Goal: Information Seeking & Learning: Find specific fact

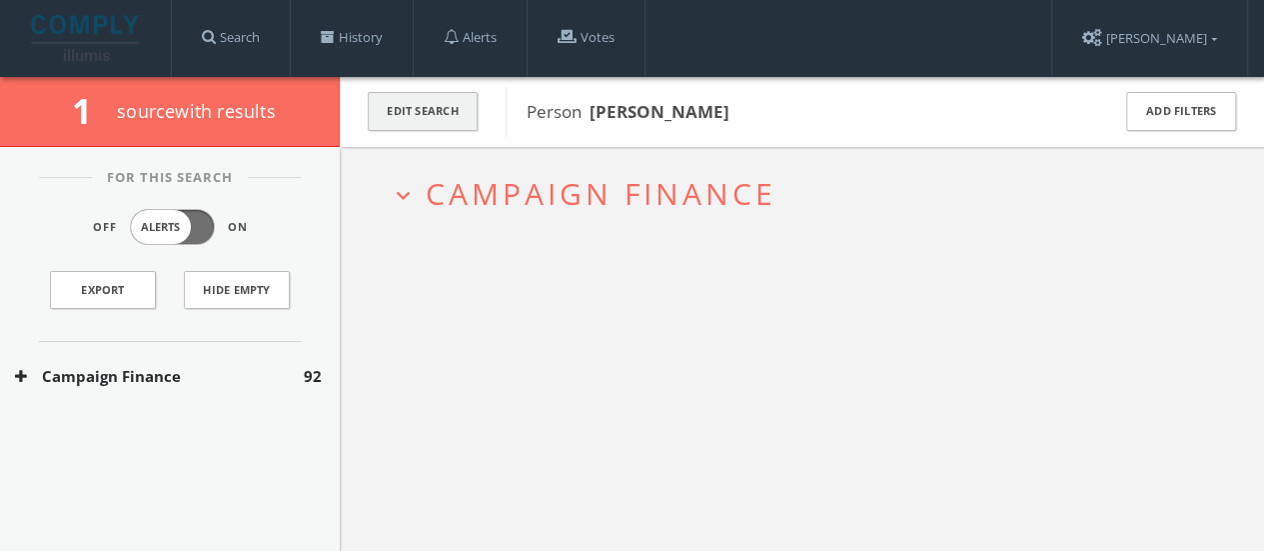
click at [392, 106] on button "Edit Search" at bounding box center [423, 111] width 110 height 39
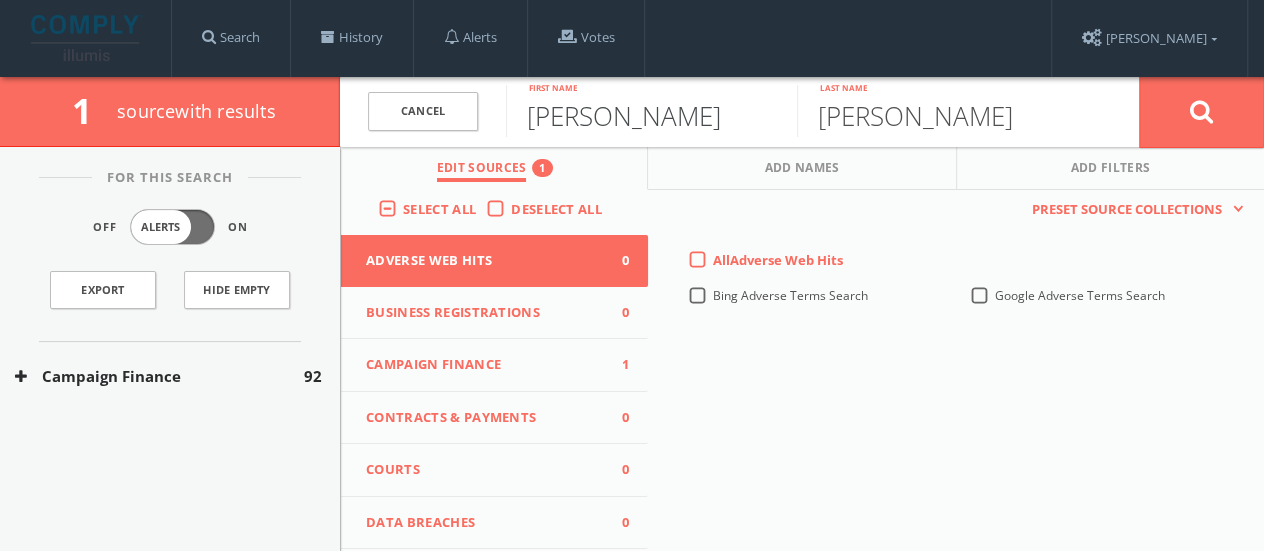
drag, startPoint x: 484, startPoint y: 103, endPoint x: 1, endPoint y: 95, distance: 482.6
click at [0, 93] on div "1 source with results Cancel [PERSON_NAME] First name [PERSON_NAME] Last name C…" at bounding box center [632, 112] width 1264 height 70
type input "[PERSON_NAME]"
click at [412, 357] on span "Campaign Finance" at bounding box center [482, 365] width 233 height 20
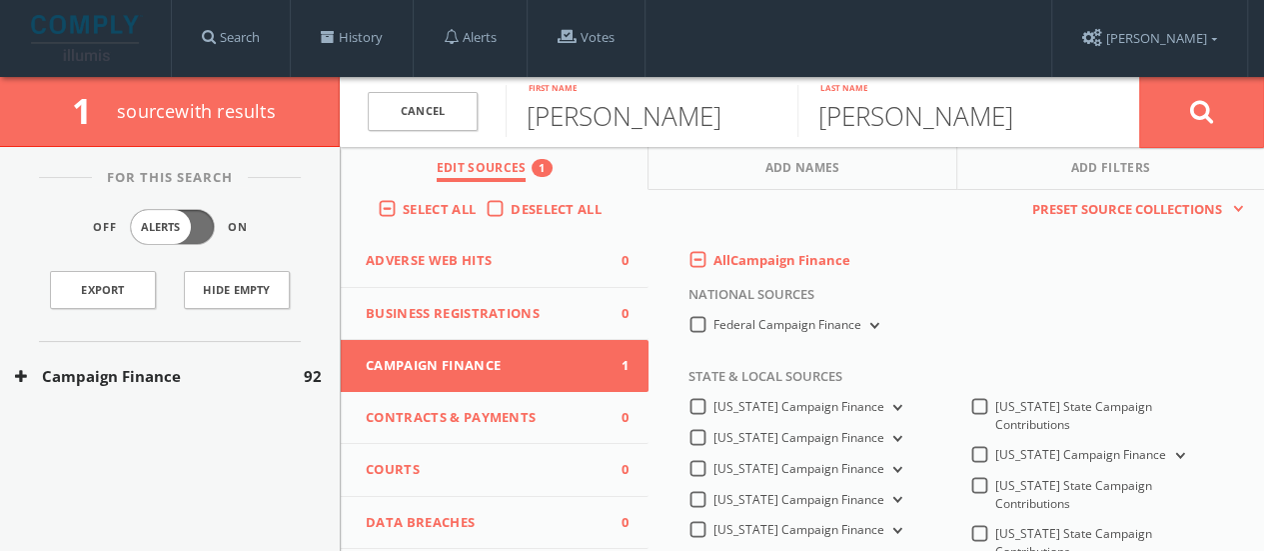
click at [713, 261] on label "All Campaign Finance" at bounding box center [781, 261] width 137 height 20
click at [0, 0] on Finance-all-0 "All Campaign Finance" at bounding box center [0, 0] width 0 height 0
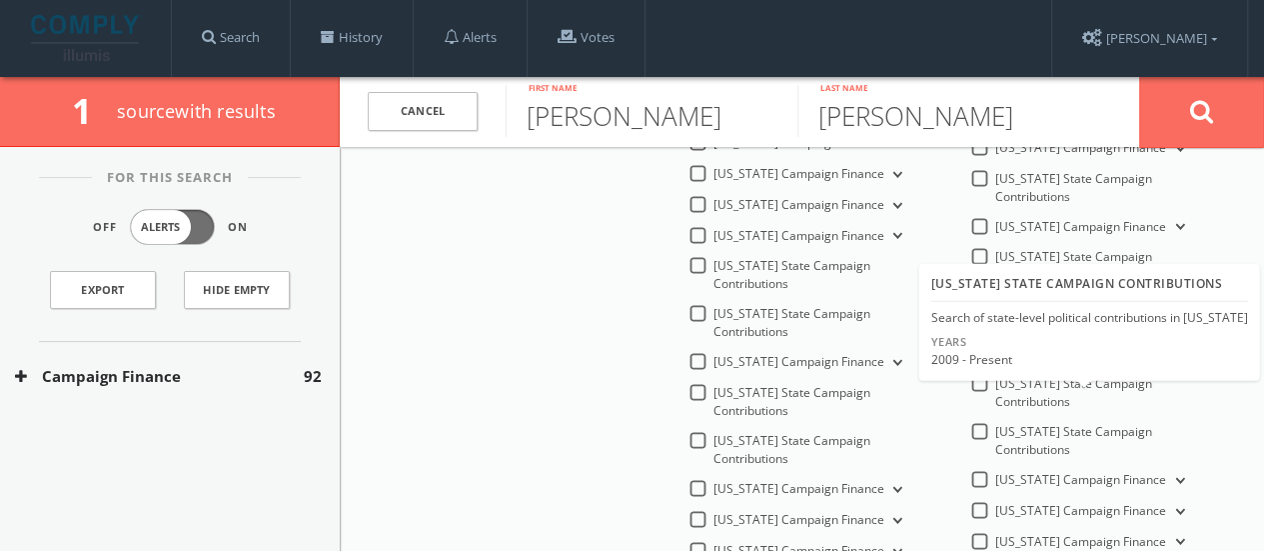
scroll to position [832, 0]
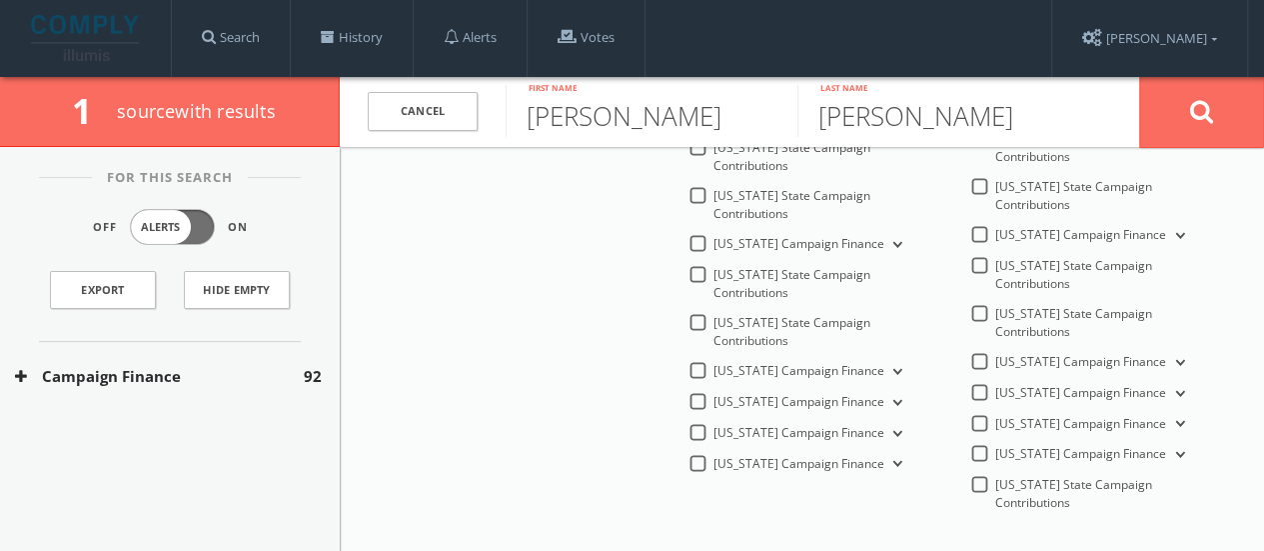
click at [995, 257] on label "[US_STATE] State Campaign Contributions" at bounding box center [1108, 275] width 227 height 36
click at [0, 0] on Contributions-all "[US_STATE] State Campaign Contributions" at bounding box center [0, 0] width 0 height 0
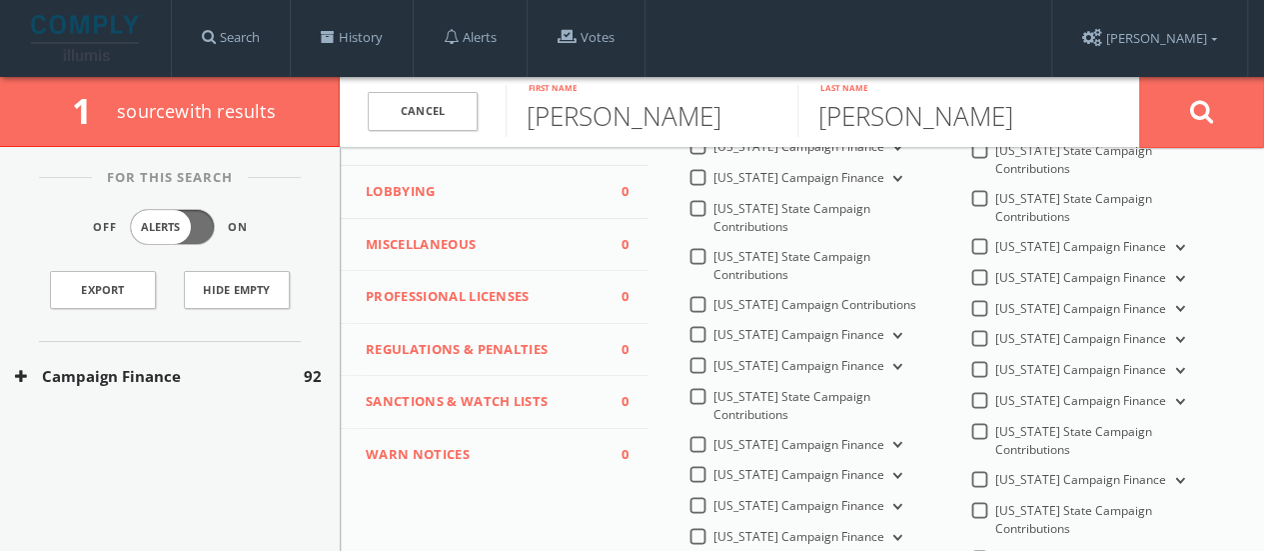
scroll to position [168, 0]
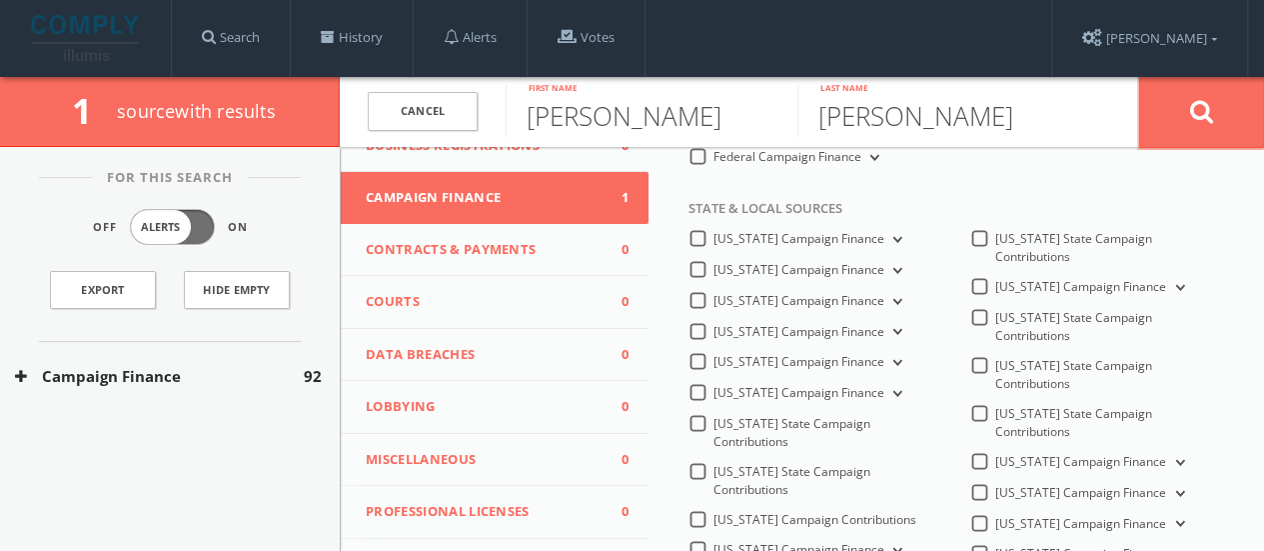
click at [1195, 125] on button at bounding box center [1201, 112] width 125 height 72
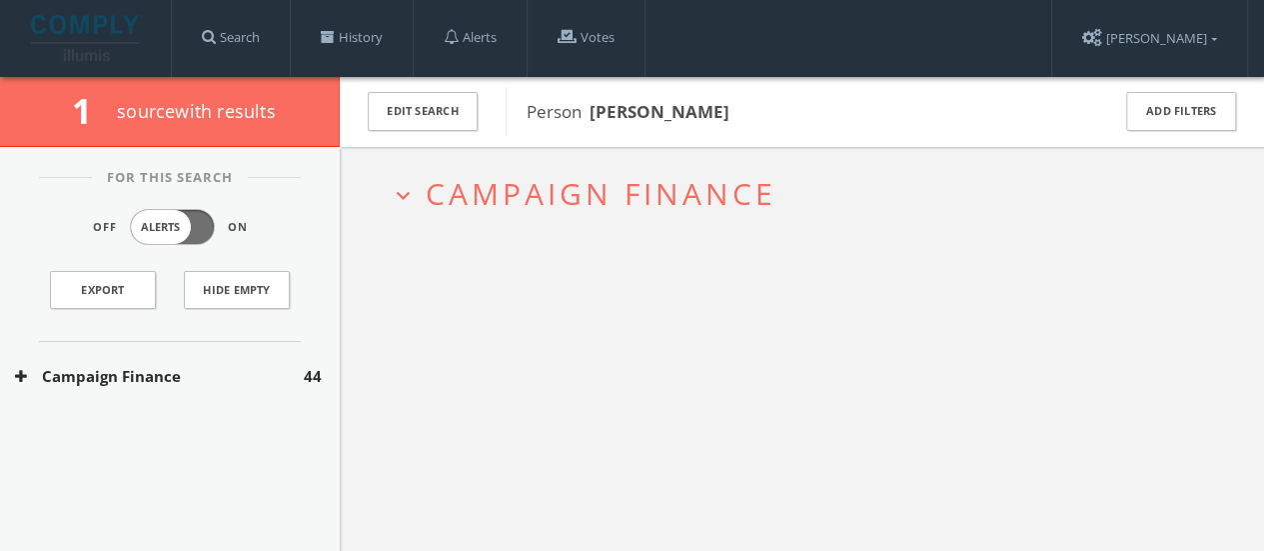
click at [256, 370] on button "Campaign Finance" at bounding box center [159, 376] width 289 height 23
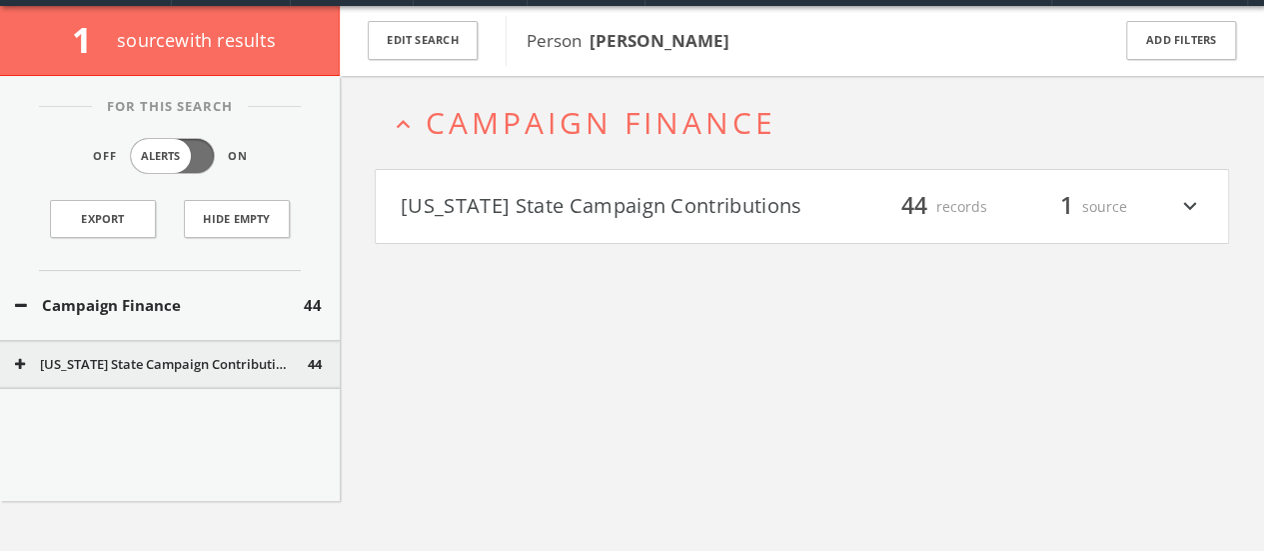
click at [611, 211] on button "[US_STATE] State Campaign Contributions" at bounding box center [602, 207] width 402 height 34
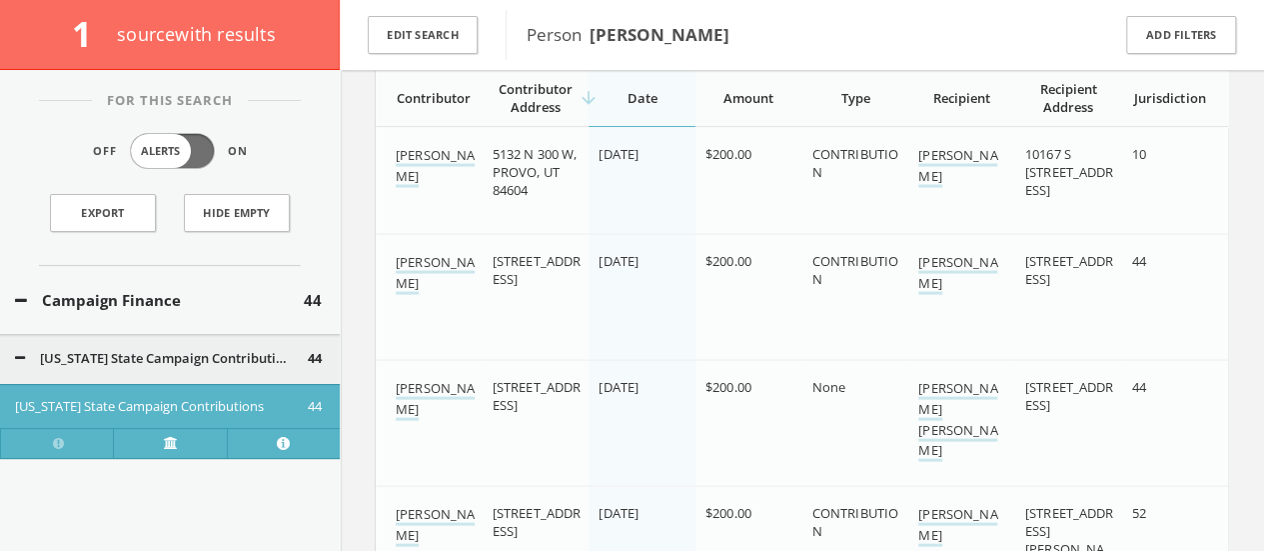
scroll to position [1908, 0]
